Goal: Use online tool/utility: Utilize a website feature to perform a specific function

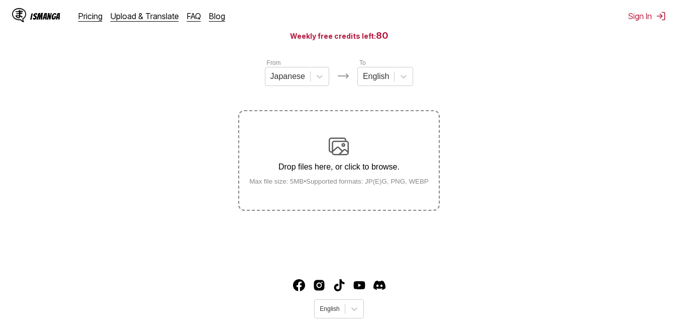
scroll to position [51, 0]
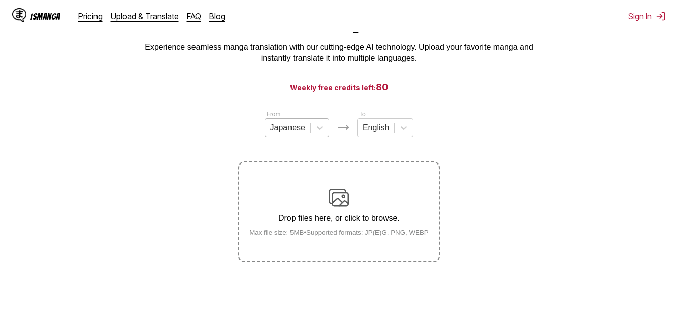
click at [308, 132] on div "Japanese" at bounding box center [288, 127] width 45 height 15
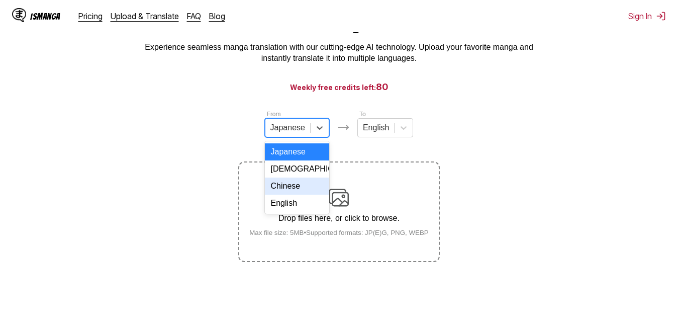
click at [306, 186] on div "Chinese" at bounding box center [297, 186] width 64 height 17
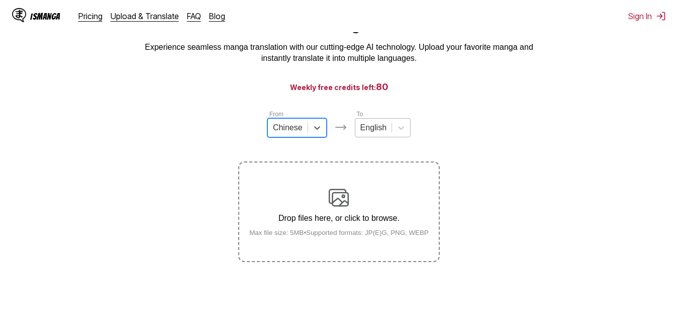
click at [373, 131] on div at bounding box center [374, 127] width 26 height 11
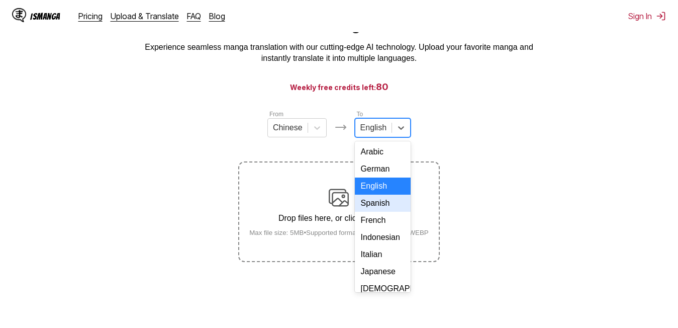
click at [377, 212] on div "Spanish" at bounding box center [383, 203] width 56 height 17
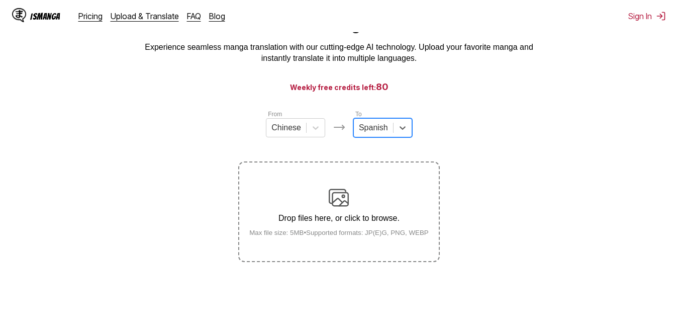
click at [342, 211] on div "Drop files here, or click to browse. Max file size: 5MB • Supported formats: JP…" at bounding box center [339, 212] width 196 height 49
click at [0, 0] on input "Drop files here, or click to browse. Max file size: 5MB • Supported formats: JP…" at bounding box center [0, 0] width 0 height 0
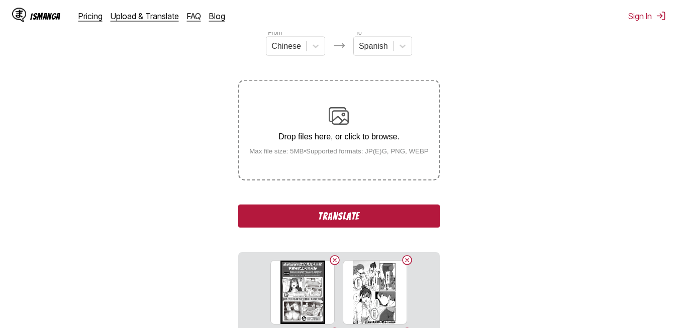
scroll to position [154, 0]
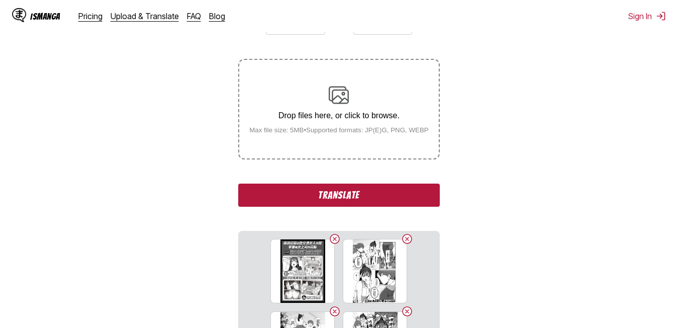
click at [366, 192] on button "Translate" at bounding box center [338, 195] width 201 height 23
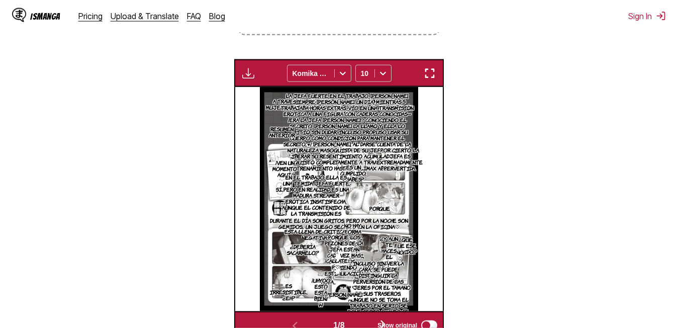
scroll to position [266, 0]
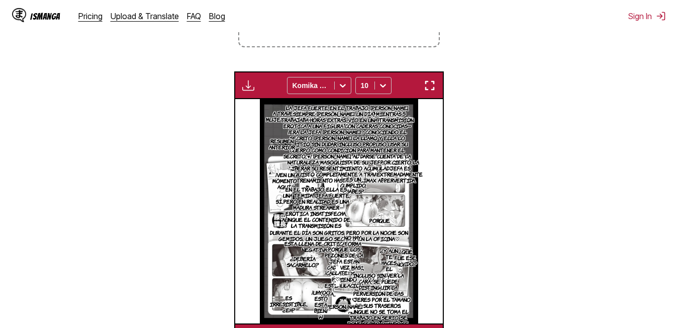
click at [245, 87] on img "button" at bounding box center [248, 85] width 12 height 12
drag, startPoint x: 250, startPoint y: 96, endPoint x: 269, endPoint y: 124, distance: 34.0
click at [269, 124] on small "Available for premium users only" at bounding box center [264, 108] width 43 height 51
click at [508, 132] on section "From Chinese To Spanish Drop files here, or click to browse. Max file size: 5MB…" at bounding box center [339, 122] width 662 height 457
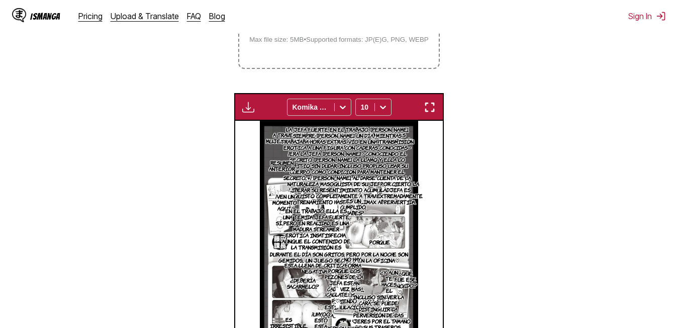
scroll to position [230, 0]
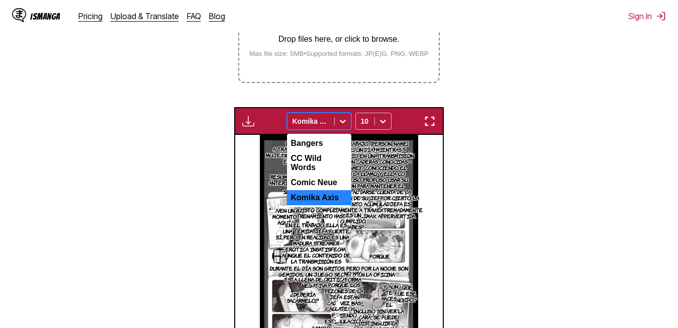
click at [343, 123] on icon at bounding box center [343, 121] width 10 height 10
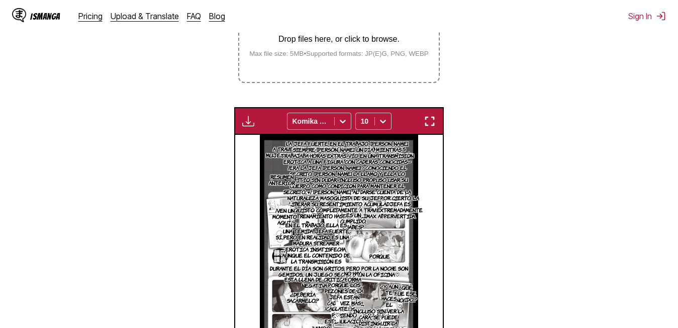
click at [514, 231] on section "From Chinese To Spanish Drop files here, or click to browse. Max file size: 5MB…" at bounding box center [339, 158] width 662 height 457
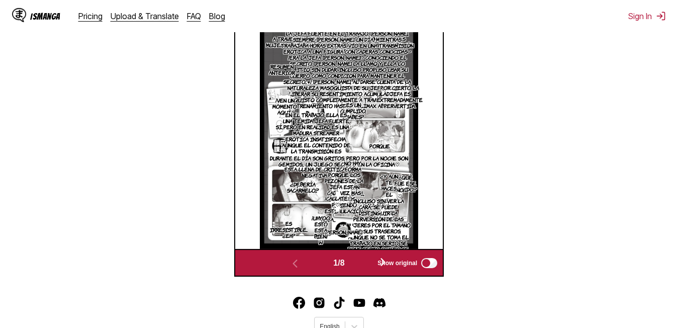
scroll to position [384, 0]
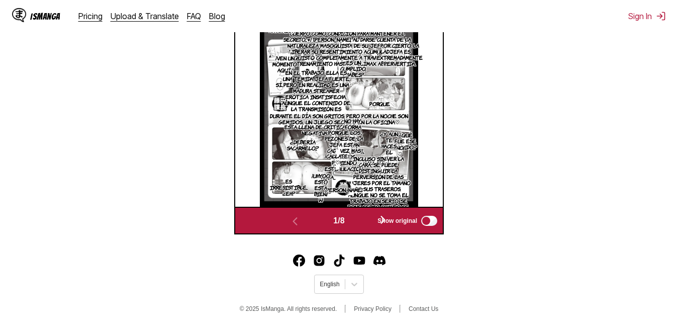
click at [387, 221] on span "Show original" at bounding box center [398, 220] width 40 height 7
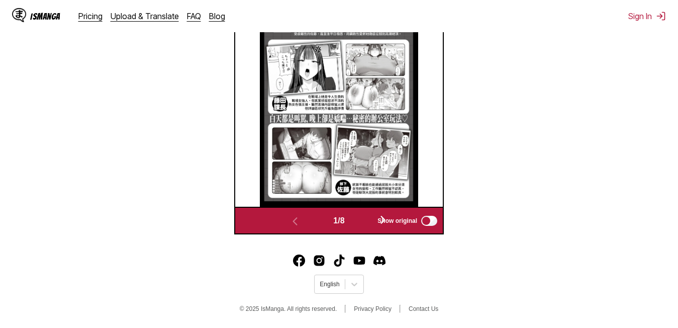
click at [387, 221] on span "Show original" at bounding box center [398, 220] width 40 height 7
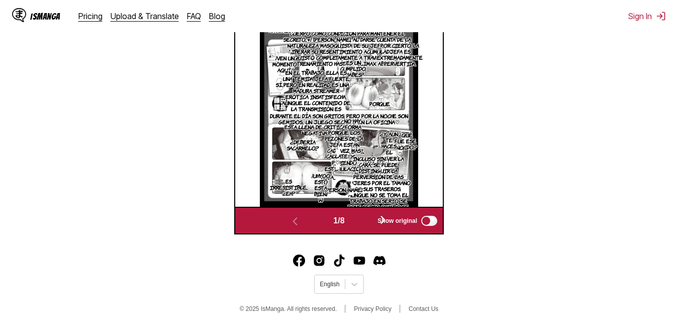
click at [344, 222] on span "1 / 8" at bounding box center [338, 220] width 11 height 9
click at [386, 219] on span "Show original" at bounding box center [398, 220] width 40 height 7
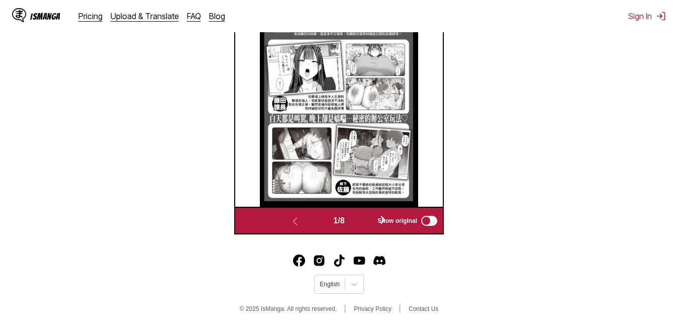
click at [385, 218] on span "Show original" at bounding box center [398, 220] width 40 height 7
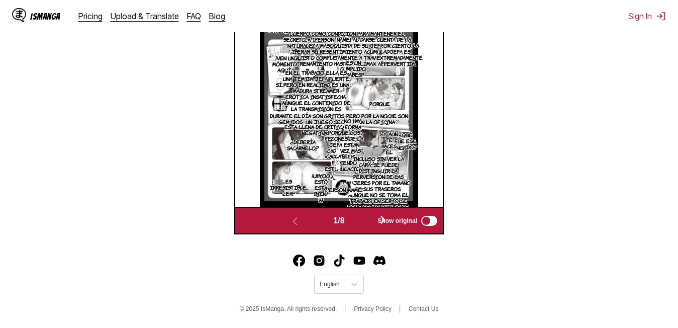
click at [385, 218] on span "Show original" at bounding box center [398, 220] width 40 height 7
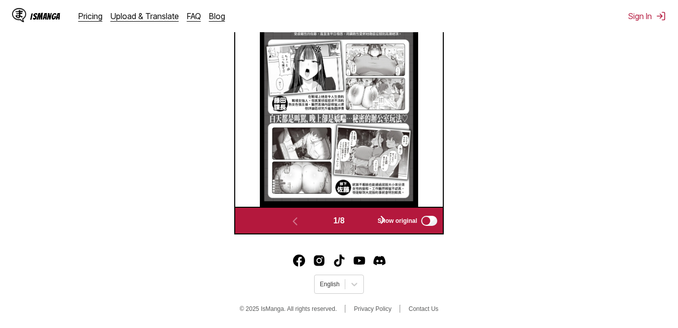
click at [390, 220] on span "Show original" at bounding box center [398, 220] width 40 height 7
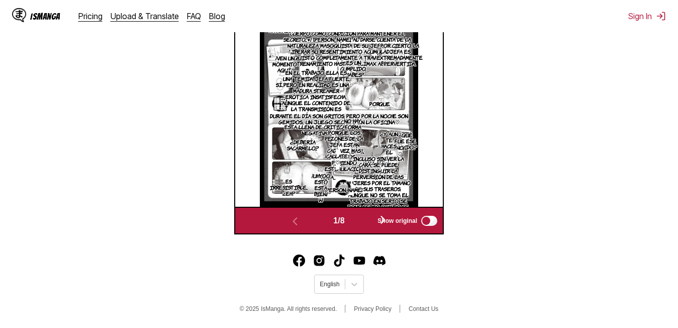
click at [366, 218] on button "button" at bounding box center [383, 220] width 60 height 15
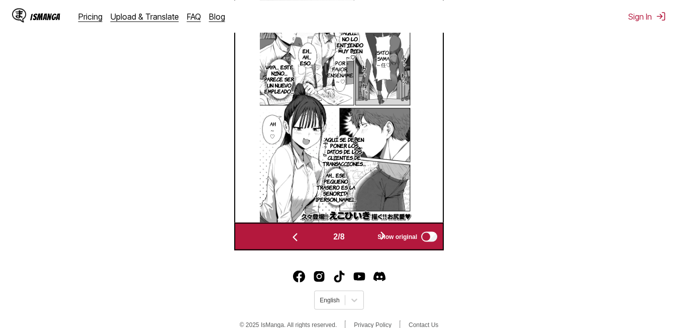
click at [572, 161] on section "From Chinese To Spanish Drop files here, or click to browse. Max file size: 5MB…" at bounding box center [339, 21] width 662 height 457
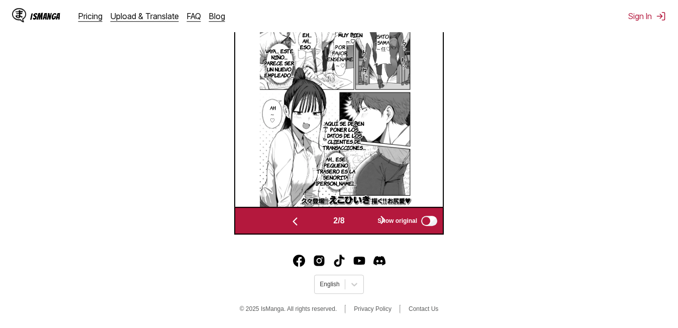
scroll to position [384, 0]
click at [366, 220] on button "button" at bounding box center [383, 220] width 60 height 15
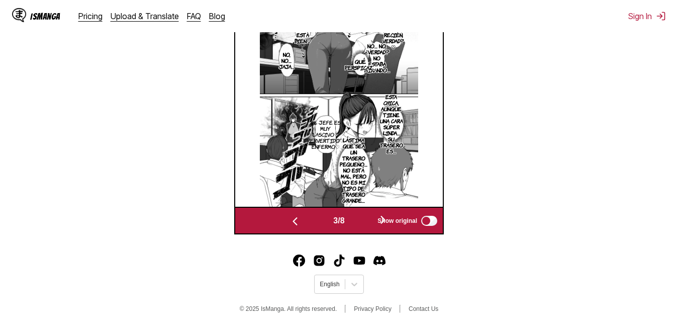
scroll to position [367, 0]
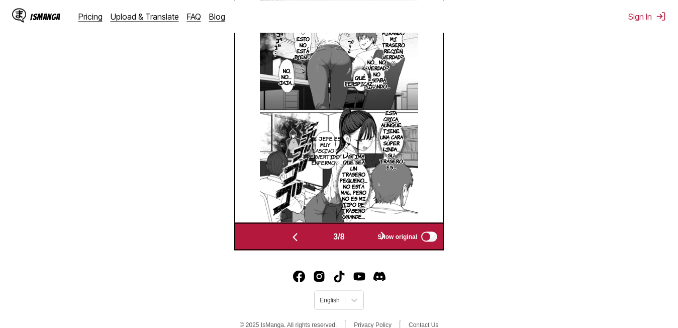
click at [369, 233] on button "button" at bounding box center [383, 236] width 60 height 15
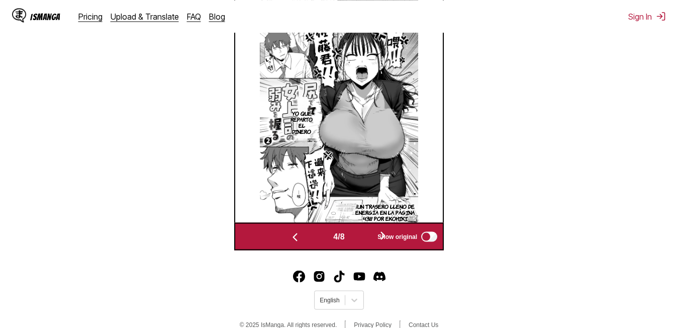
click at [368, 235] on button "button" at bounding box center [383, 236] width 60 height 15
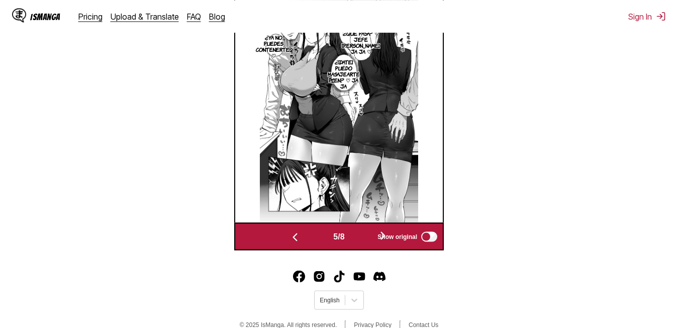
click at [369, 235] on button "button" at bounding box center [383, 236] width 60 height 15
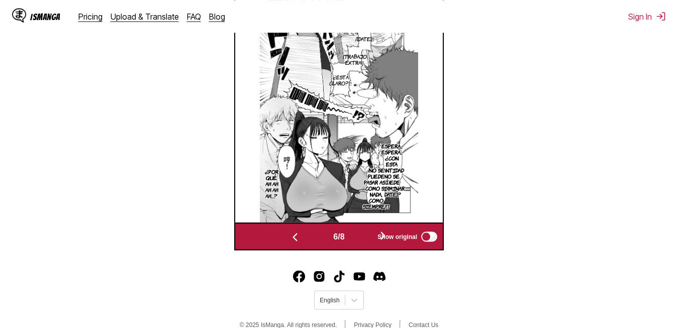
click at [369, 235] on button "button" at bounding box center [383, 236] width 60 height 15
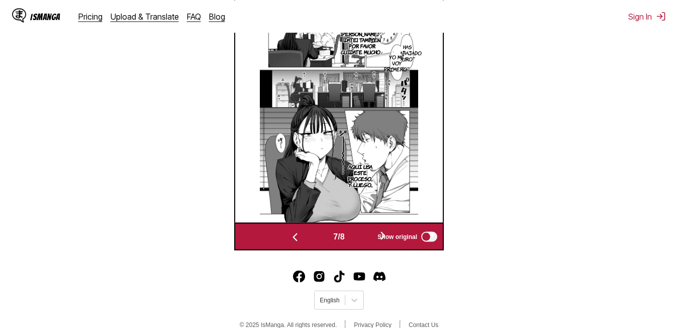
click at [368, 235] on button "button" at bounding box center [383, 236] width 60 height 15
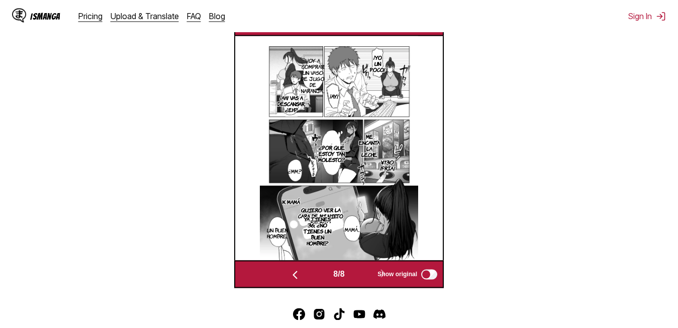
scroll to position [367, 0]
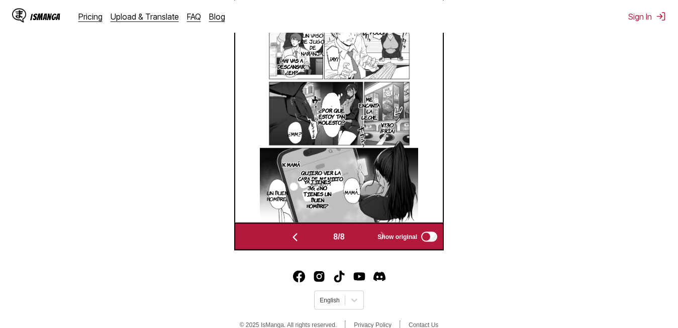
click at [519, 79] on section "From Chinese To Spanish Drop files here, or click to browse. Max file size: 5MB…" at bounding box center [339, 21] width 662 height 457
click at [302, 237] on button "button" at bounding box center [295, 236] width 60 height 15
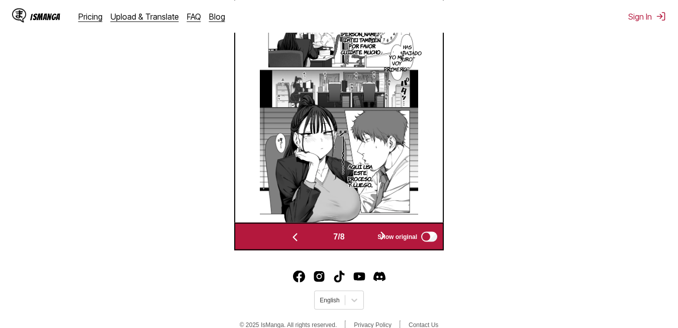
click at [302, 237] on button "button" at bounding box center [295, 236] width 60 height 15
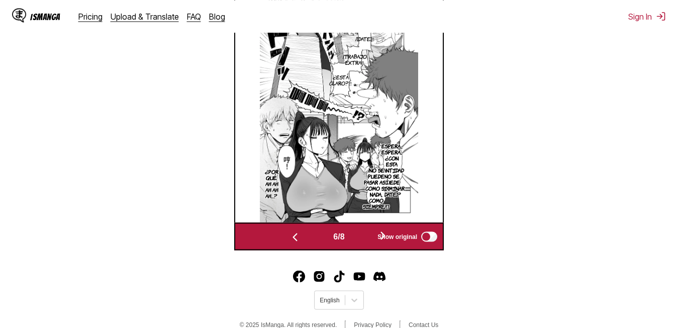
click at [302, 237] on button "button" at bounding box center [295, 236] width 60 height 15
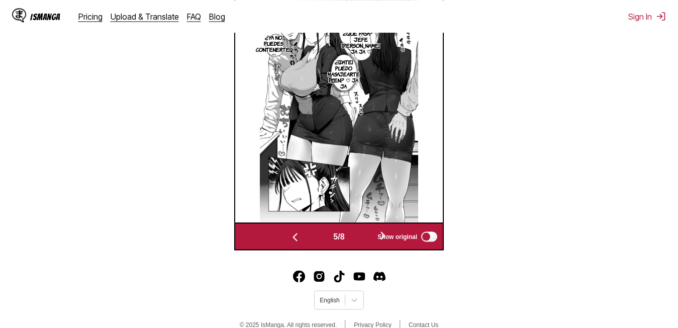
click at [302, 237] on button "button" at bounding box center [295, 236] width 60 height 15
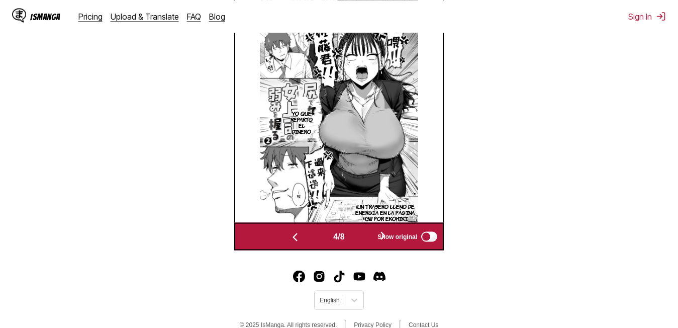
click at [302, 237] on button "button" at bounding box center [295, 236] width 60 height 15
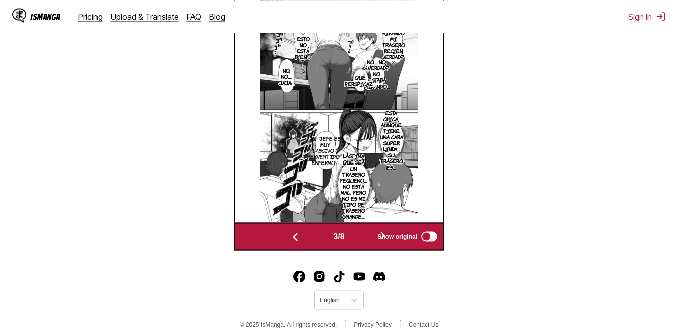
click at [302, 237] on button "button" at bounding box center [295, 236] width 60 height 15
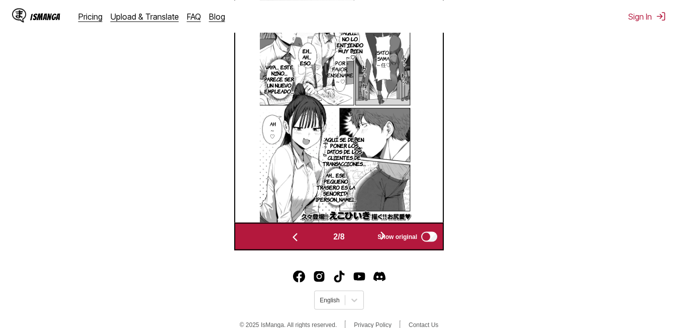
click at [302, 237] on button "button" at bounding box center [295, 236] width 60 height 15
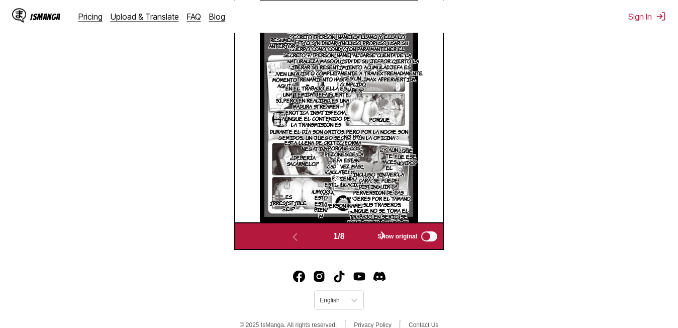
click at [365, 242] on button "button" at bounding box center [383, 236] width 60 height 15
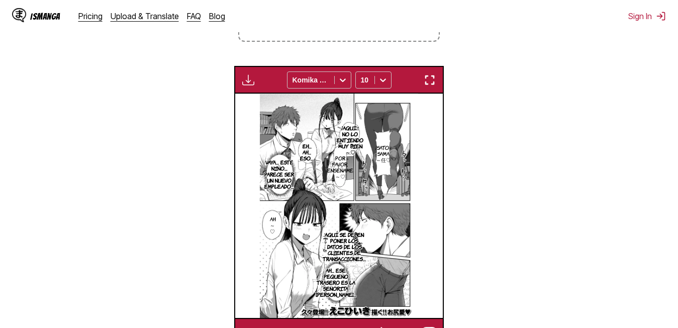
scroll to position [264, 0]
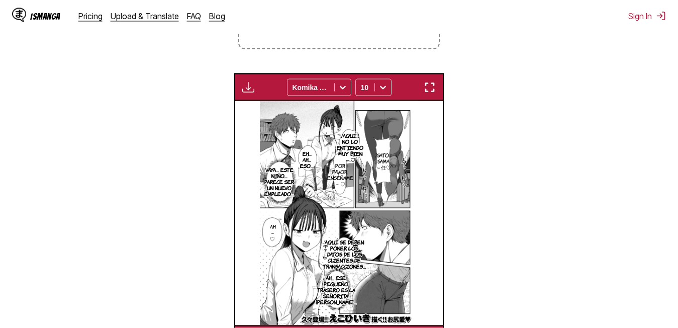
click at [243, 87] on img "button" at bounding box center [248, 87] width 12 height 12
click at [255, 120] on small "Available for premium users only" at bounding box center [264, 110] width 43 height 51
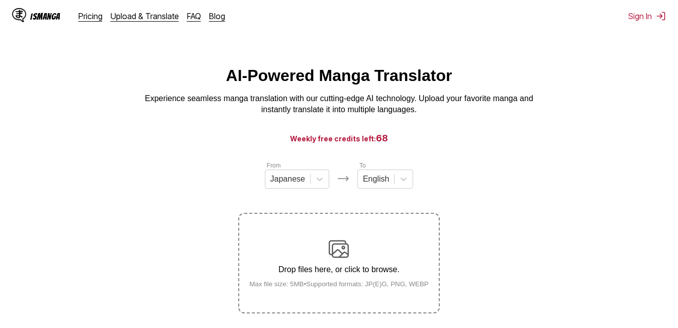
scroll to position [127, 0]
